Goal: Task Accomplishment & Management: Manage account settings

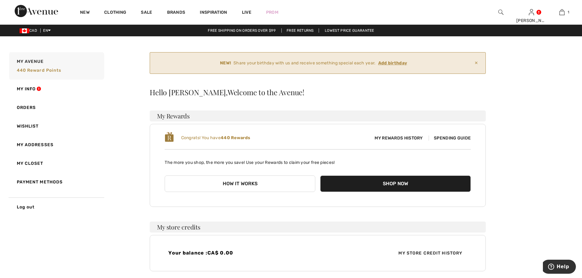
click at [400, 63] on ins "Add birthday" at bounding box center [392, 62] width 29 height 5
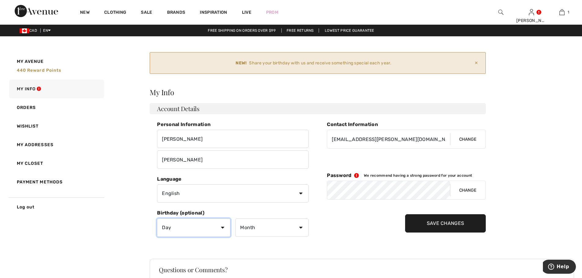
click at [223, 228] on select "Day 1 2 3 4 5 6 7 8 9 10 11 12 13 14 15 16 17 18 19 20 21 22 23 24 25 26 27 28 …" at bounding box center [193, 228] width 73 height 18
select select "29"
click at [157, 219] on select "Day 1 2 3 4 5 6 7 8 9 10 11 12 13 14 15 16 17 18 19 20 21 22 23 24 25 26 27 28 …" at bounding box center [193, 228] width 73 height 18
click at [302, 228] on select "Month January February March April May June July August September October Novem…" at bounding box center [271, 228] width 73 height 18
select select "3"
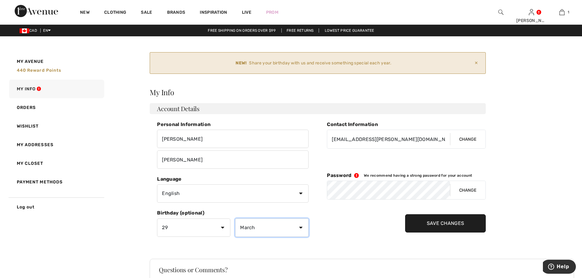
click at [235, 219] on select "Month January February March April May June July August September October Novem…" at bounding box center [271, 228] width 73 height 18
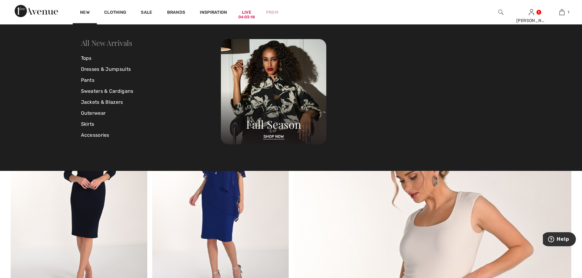
click at [112, 43] on link "All New Arrivals" at bounding box center [106, 43] width 51 height 10
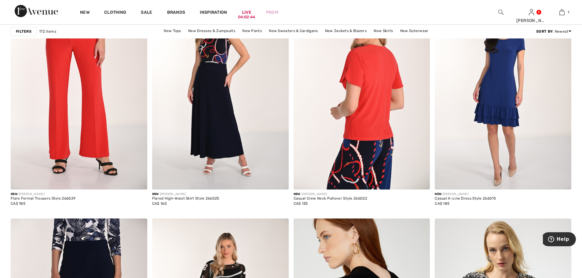
scroll to position [3237, 0]
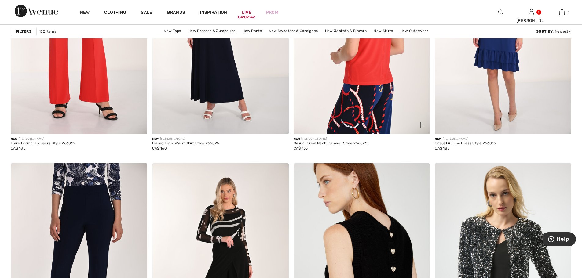
click at [371, 94] on img at bounding box center [362, 32] width 137 height 205
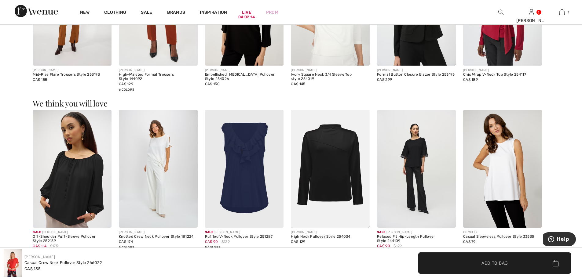
scroll to position [458, 0]
